Goal: Entertainment & Leisure: Consume media (video, audio)

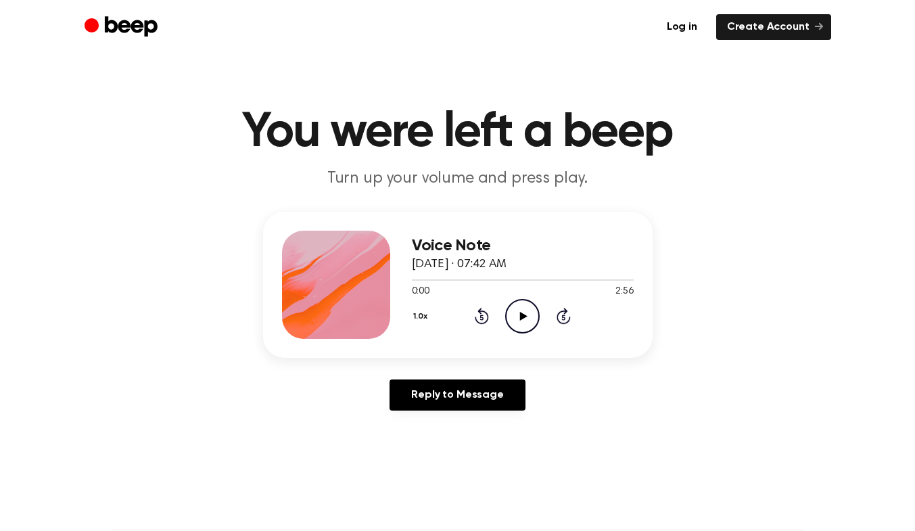
click at [518, 310] on icon "Play Audio" at bounding box center [522, 316] width 35 height 35
click at [800, 325] on div "Voice Note August 11, 2025 · 07:42 AM 0:10 2:56 Your browser does not support t…" at bounding box center [457, 317] width 883 height 210
drag, startPoint x: 627, startPoint y: 281, endPoint x: 415, endPoint y: 277, distance: 211.1
click at [415, 277] on div at bounding box center [523, 279] width 222 height 11
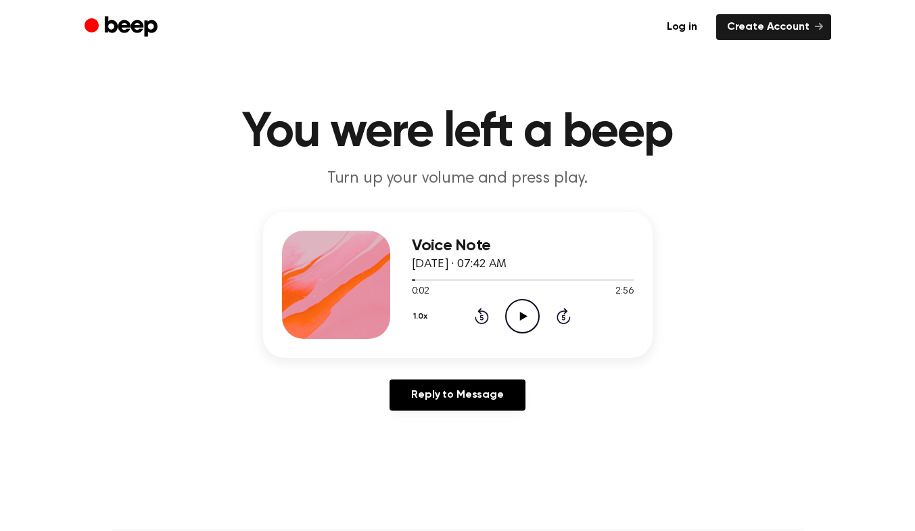
click at [520, 310] on icon "Play Audio" at bounding box center [522, 316] width 35 height 35
click at [522, 309] on icon "Pause Audio" at bounding box center [522, 316] width 35 height 35
click at [419, 279] on div at bounding box center [451, 279] width 79 height 1
click at [510, 313] on icon "Play Audio" at bounding box center [522, 316] width 35 height 35
click at [523, 311] on icon "Pause Audio" at bounding box center [522, 316] width 35 height 35
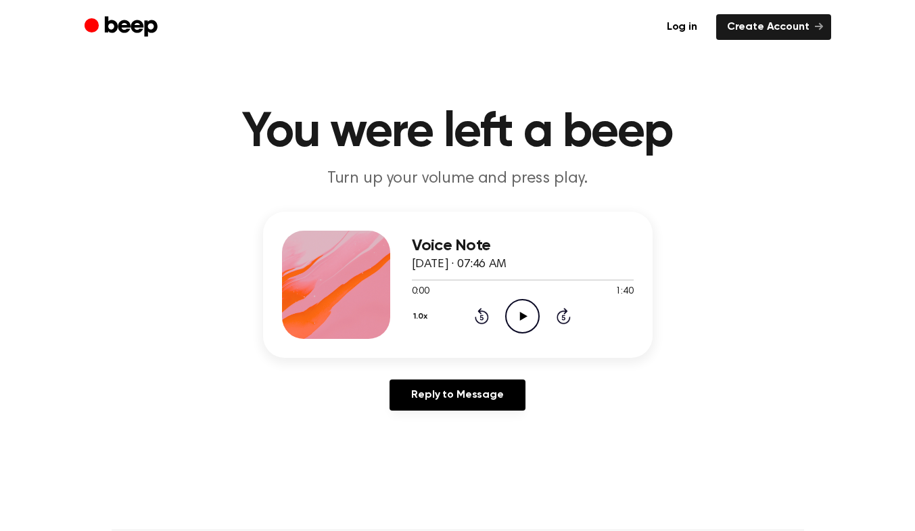
click at [528, 314] on icon "Play Audio" at bounding box center [522, 316] width 35 height 35
